Goal: Task Accomplishment & Management: Manage account settings

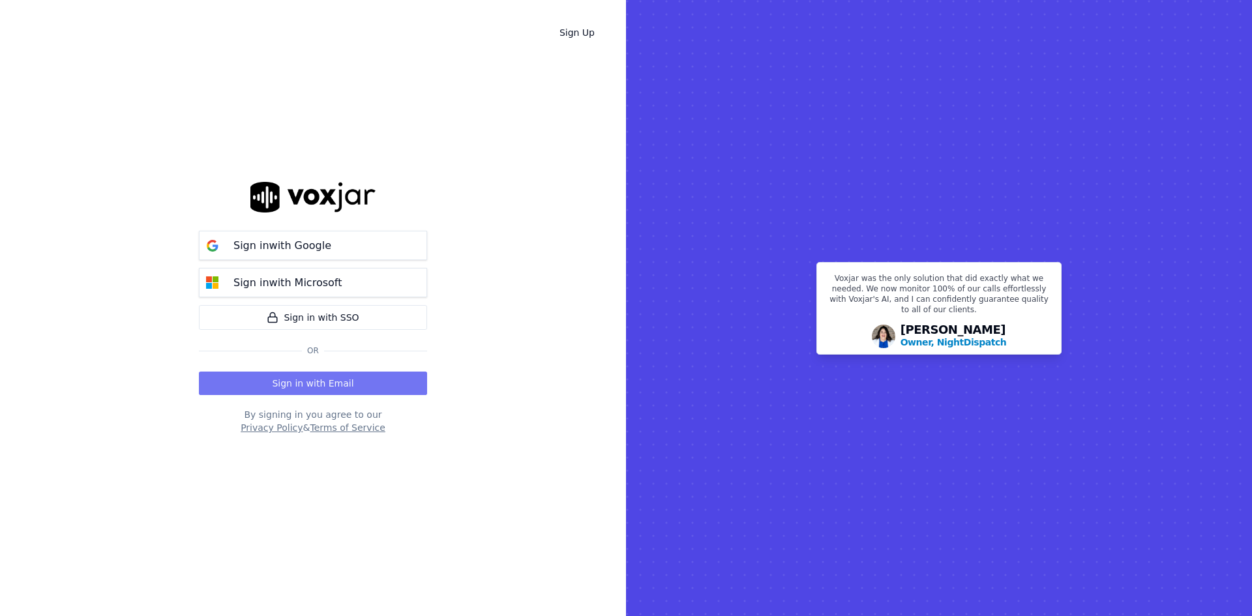
click at [369, 385] on button "Sign in with Email" at bounding box center [313, 383] width 228 height 23
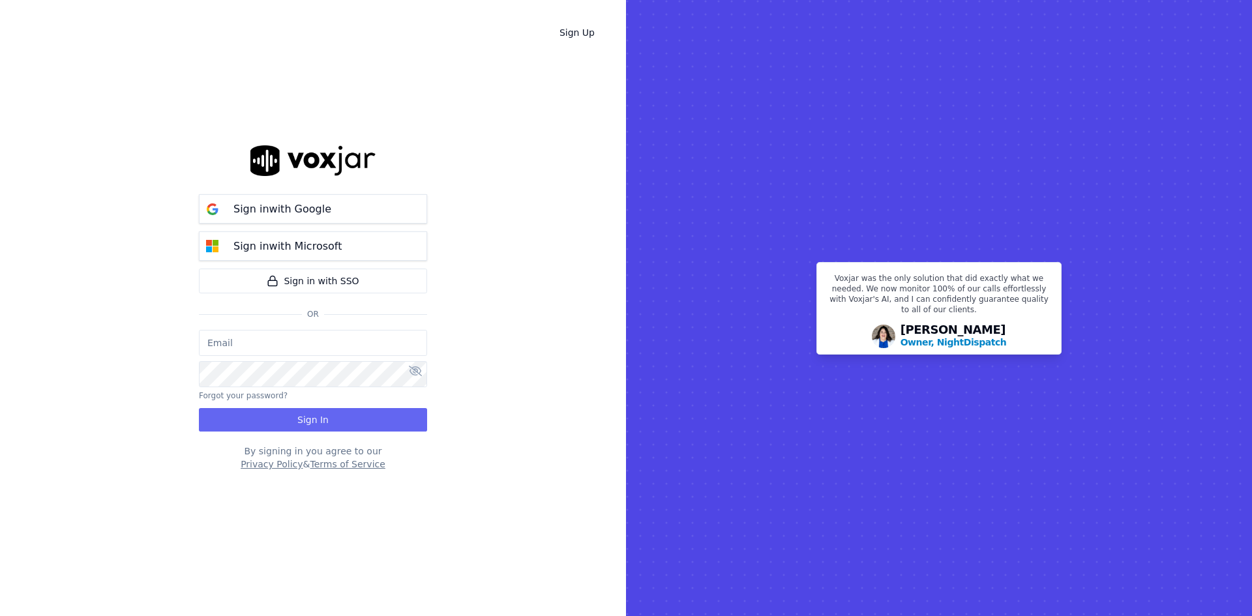
type input "[PERSON_NAME]"
click at [336, 424] on button "Sign In" at bounding box center [313, 419] width 228 height 23
click at [329, 333] on input "[PERSON_NAME]" at bounding box center [313, 343] width 228 height 26
click at [534, 315] on div "Sign Up Sign in with Google Sign in with Microsoft Sign in with SSO Or [PERSON_…" at bounding box center [313, 308] width 626 height 616
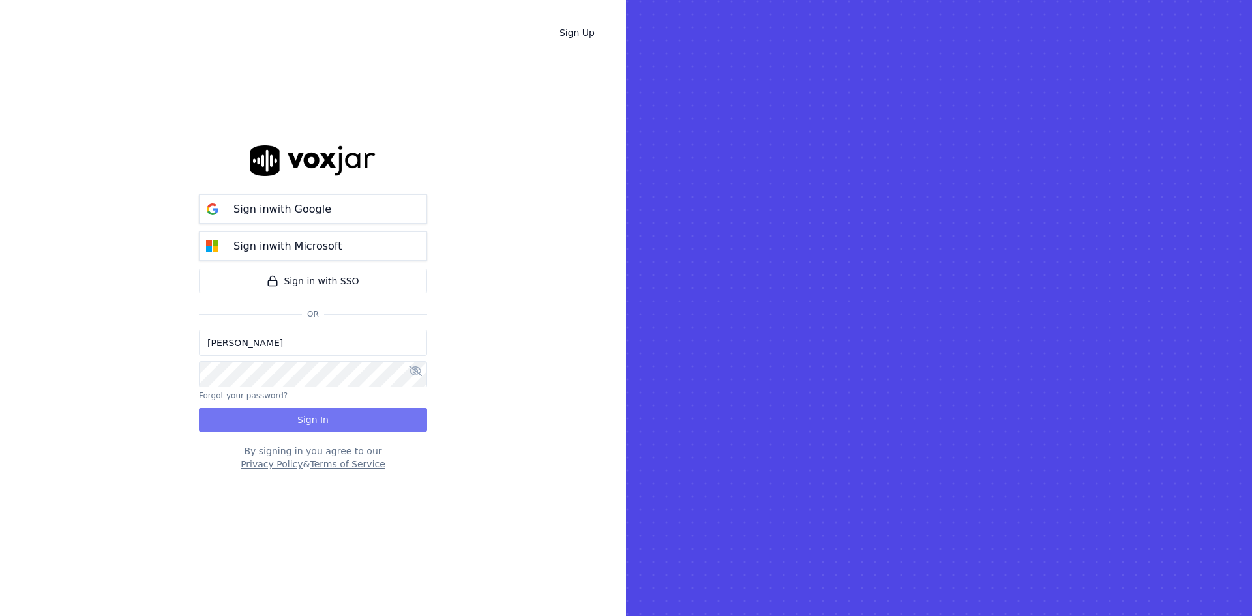
click at [344, 409] on button "Sign In" at bounding box center [313, 419] width 228 height 23
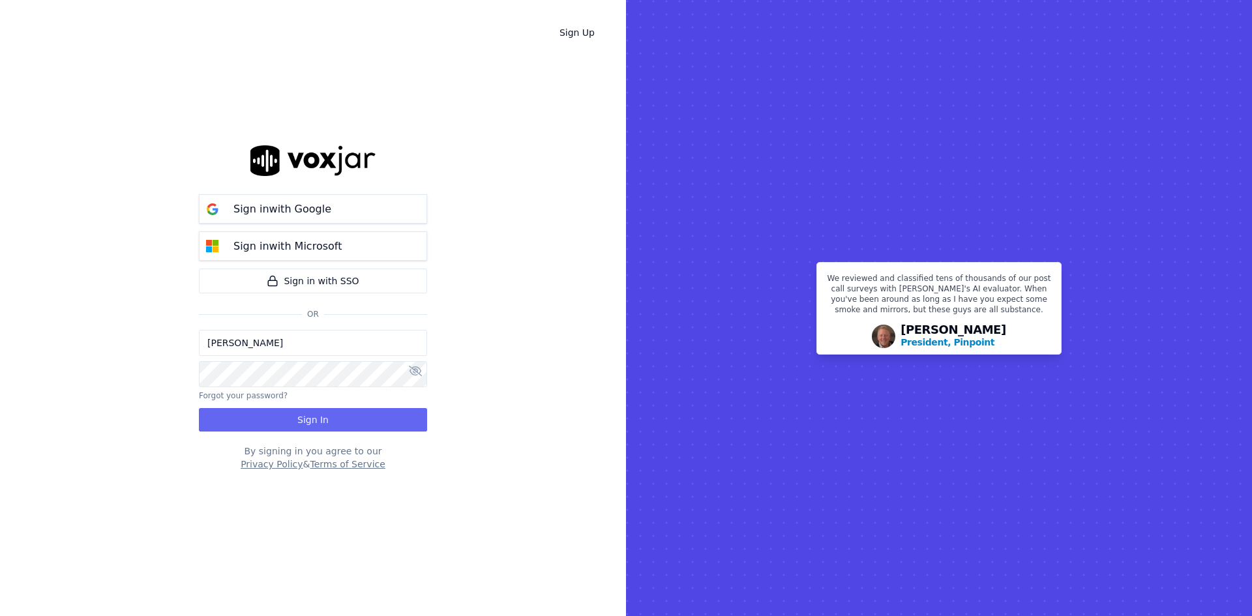
click at [310, 342] on input "[PERSON_NAME]" at bounding box center [313, 343] width 228 height 26
drag, startPoint x: 473, startPoint y: 336, endPoint x: 452, endPoint y: 337, distance: 20.9
click at [473, 336] on div "Sign Up Sign in with Google Sign in with Microsoft Sign in with SSO Or [PERSON_…" at bounding box center [313, 308] width 626 height 616
click at [289, 352] on input "[PERSON_NAME]" at bounding box center [313, 343] width 228 height 26
drag, startPoint x: 291, startPoint y: 344, endPoint x: 201, endPoint y: 358, distance: 91.8
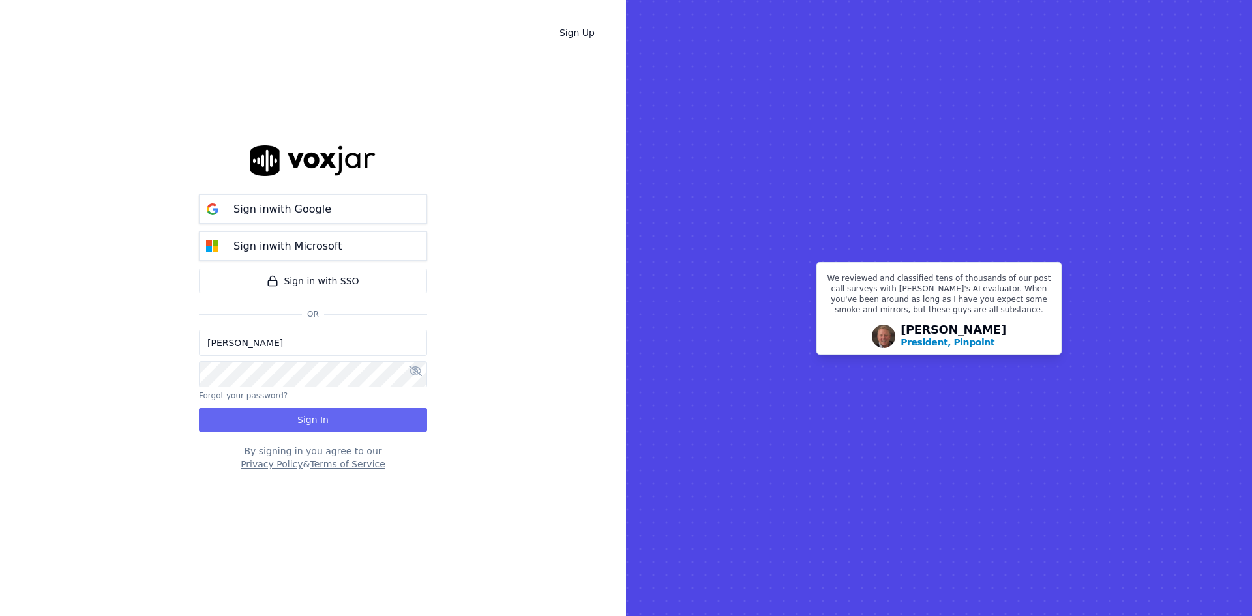
click at [201, 358] on div "[PERSON_NAME] Forgot your password? Sign In" at bounding box center [313, 381] width 228 height 102
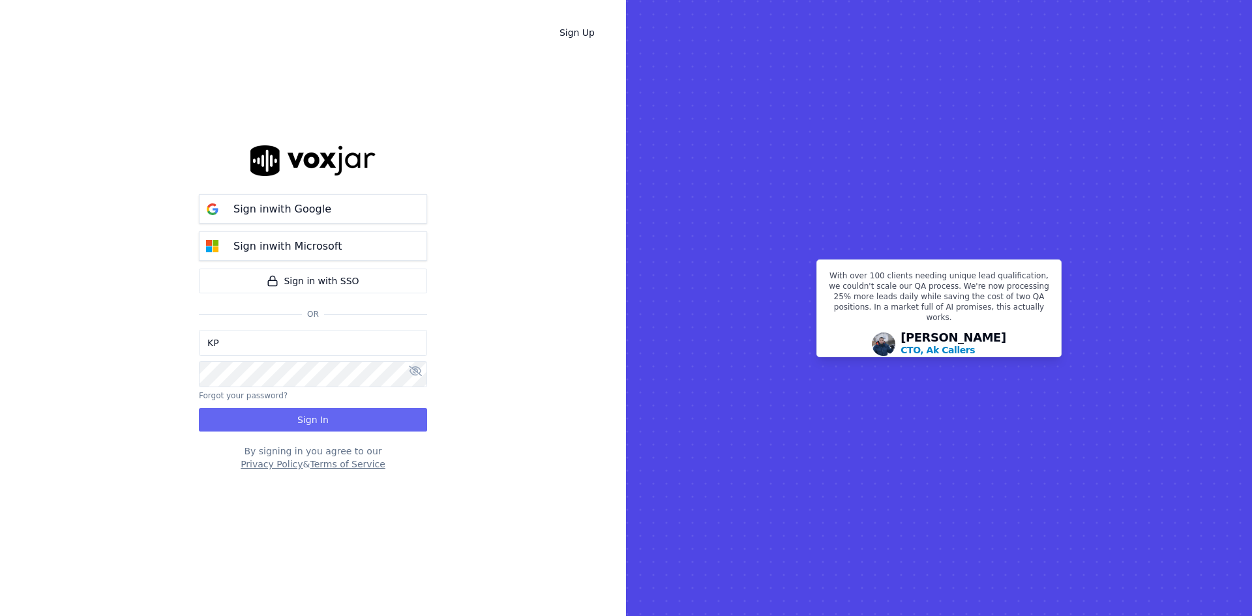
type input "[EMAIL_ADDRESS][DOMAIN_NAME]"
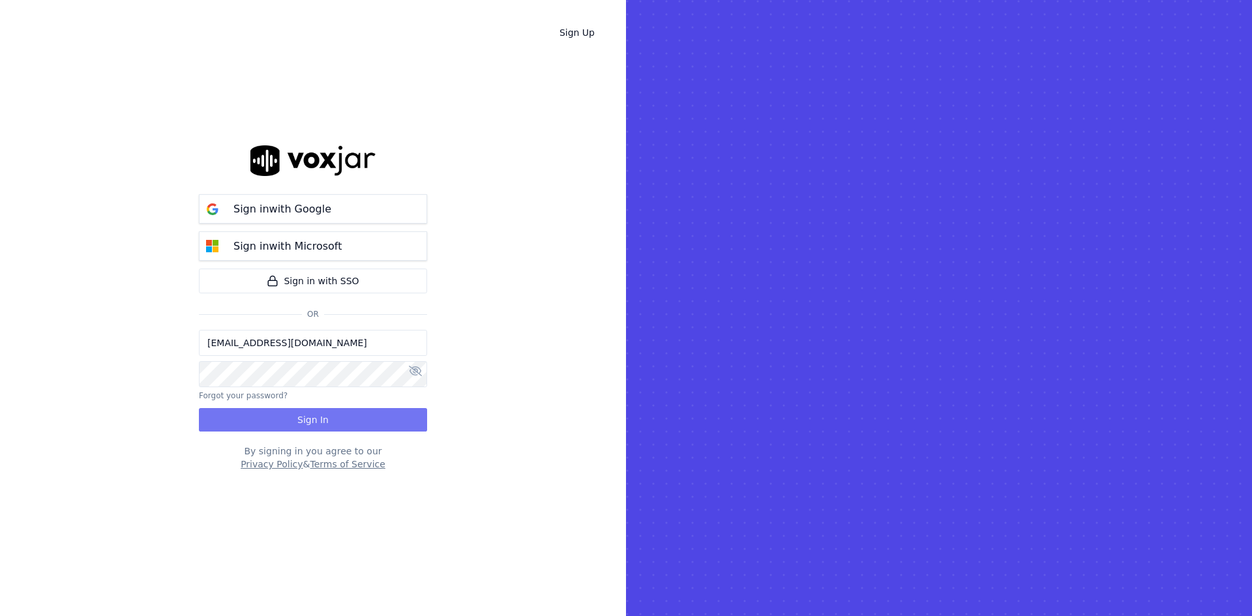
click at [314, 425] on button "Sign In" at bounding box center [313, 419] width 228 height 23
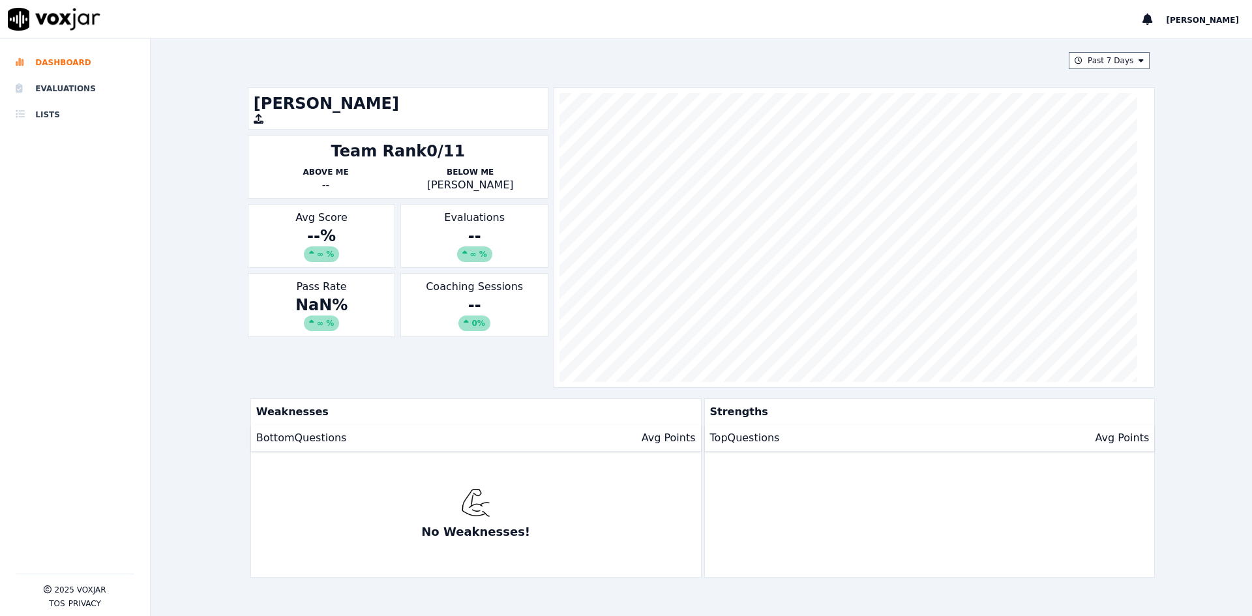
click at [153, 200] on div "Past 7 Days Katy Perez Team Rank 0/11 Above Me -- Below Me Justin Woods Avg Sco…" at bounding box center [701, 327] width 1101 height 577
drag, startPoint x: 1187, startPoint y: 391, endPoint x: 1176, endPoint y: 389, distance: 11.2
click at [1183, 389] on div "Past 7 Days Katy Perez Team Rank 0/11 Above Me -- Below Me Justin Woods Avg Sco…" at bounding box center [701, 327] width 1101 height 577
click at [574, 61] on div "Past 7 Days" at bounding box center [701, 60] width 907 height 17
